Goal: Navigation & Orientation: Find specific page/section

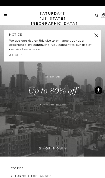
click at [6, 15] on span at bounding box center [5, 15] width 3 height 1
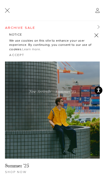
click at [97, 37] on link at bounding box center [96, 35] width 7 height 7
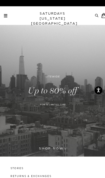
click at [6, 15] on link at bounding box center [5, 15] width 3 height 3
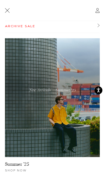
scroll to position [1, 0]
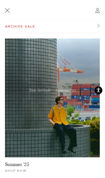
click at [12, 166] on link "Summer '25" at bounding box center [17, 163] width 24 height 5
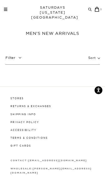
scroll to position [2, 0]
click at [71, 33] on h1 "Men's New Arrivals" at bounding box center [52, 33] width 105 height 5
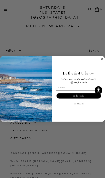
scroll to position [10, 0]
click at [103, 59] on circle "Close dialog" at bounding box center [102, 58] width 3 height 3
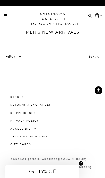
scroll to position [0, 0]
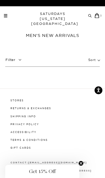
click at [6, 16] on span at bounding box center [5, 15] width 3 height 1
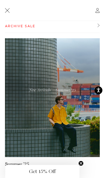
scroll to position [1, 0]
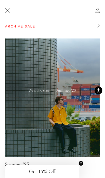
click at [43, 91] on img at bounding box center [52, 97] width 95 height 119
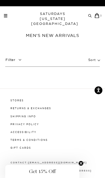
click at [7, 14] on span at bounding box center [5, 14] width 3 height 1
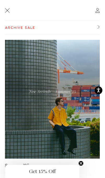
click at [33, 27] on link "Archive Sale" at bounding box center [52, 28] width 95 height 14
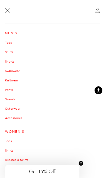
scroll to position [11, 0]
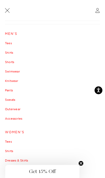
click at [10, 91] on link "Pants" at bounding box center [52, 90] width 95 height 3
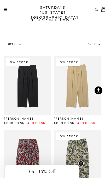
scroll to position [17, 0]
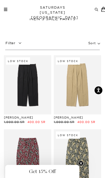
click at [82, 87] on link at bounding box center [77, 84] width 47 height 59
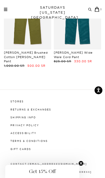
scroll to position [532, 0]
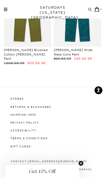
click at [6, 10] on span at bounding box center [5, 10] width 3 height 1
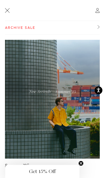
click at [98, 25] on link "Archive Sale" at bounding box center [52, 28] width 95 height 14
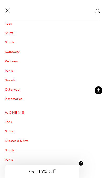
scroll to position [31, 0]
click at [10, 33] on link "Shirts" at bounding box center [52, 32] width 95 height 3
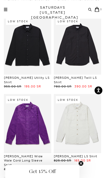
scroll to position [2004, 0]
